Goal: Go to known website: Access a specific website the user already knows

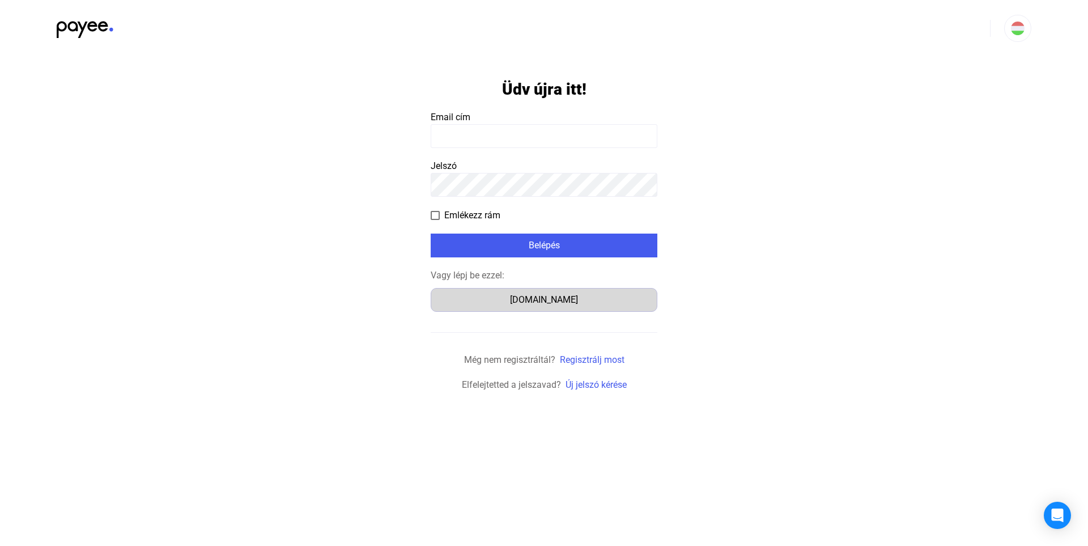
drag, startPoint x: 542, startPoint y: 313, endPoint x: 546, endPoint y: 308, distance: 6.5
click at [542, 313] on form "Üdv újra itt! Email cím Jelszó Emlékezz rám Belépés Vagy lépj be ezzel: [DOMAIN…" at bounding box center [544, 224] width 227 height 335
click at [546, 306] on div "[DOMAIN_NAME]" at bounding box center [544, 300] width 219 height 14
